Goal: Check status: Check status

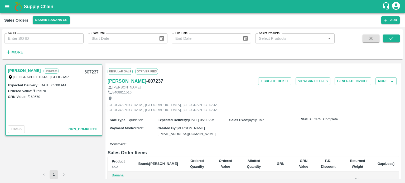
click at [230, 92] on div "8408811516" at bounding box center [252, 92] width 291 height 5
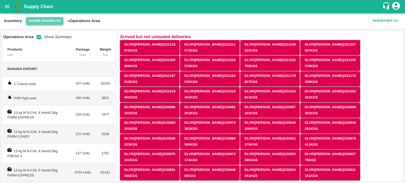
click at [44, 22] on button "Nashik Banana CS" at bounding box center [44, 21] width 37 height 8
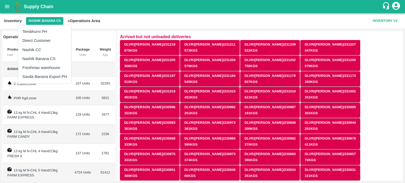
click at [42, 32] on li "Tembhurni PH" at bounding box center [44, 31] width 53 height 9
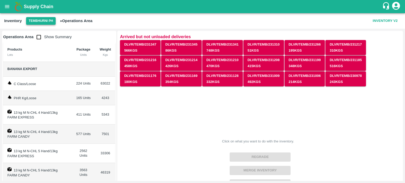
click at [31, 20] on button "Tembhurni PH" at bounding box center [41, 21] width 30 height 8
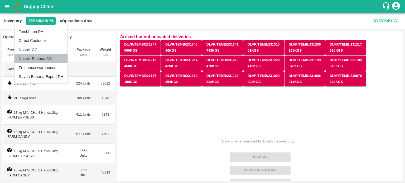
click at [38, 59] on li "Nashik Banana CS" at bounding box center [40, 58] width 53 height 9
